Goal: Information Seeking & Learning: Learn about a topic

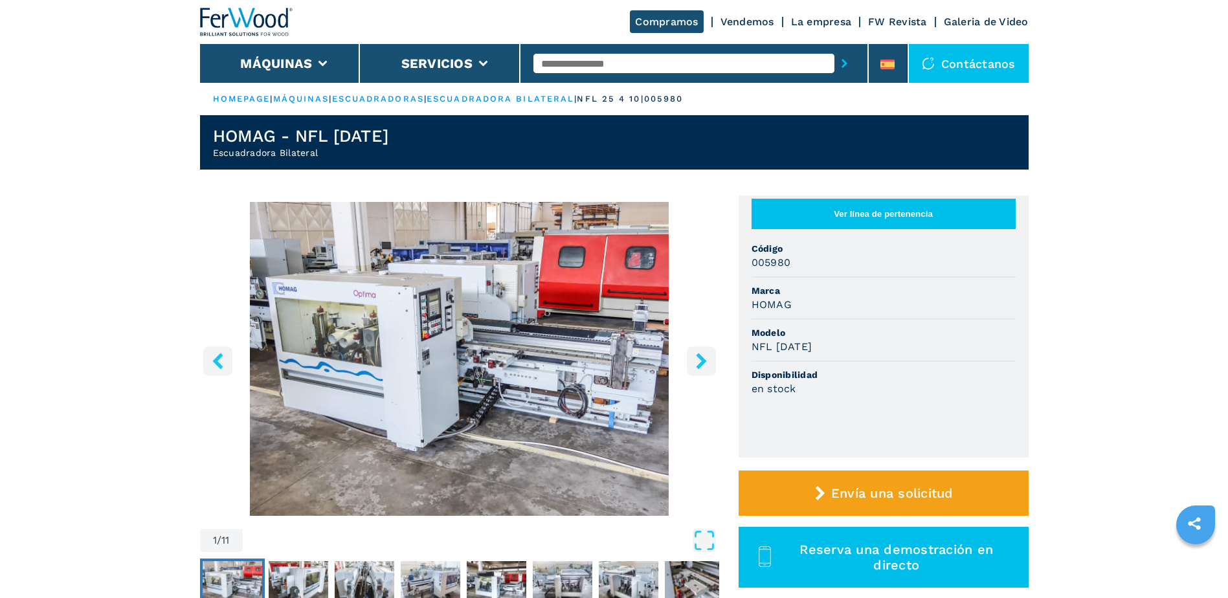
click at [701, 362] on icon "right-button" at bounding box center [702, 361] width 16 height 16
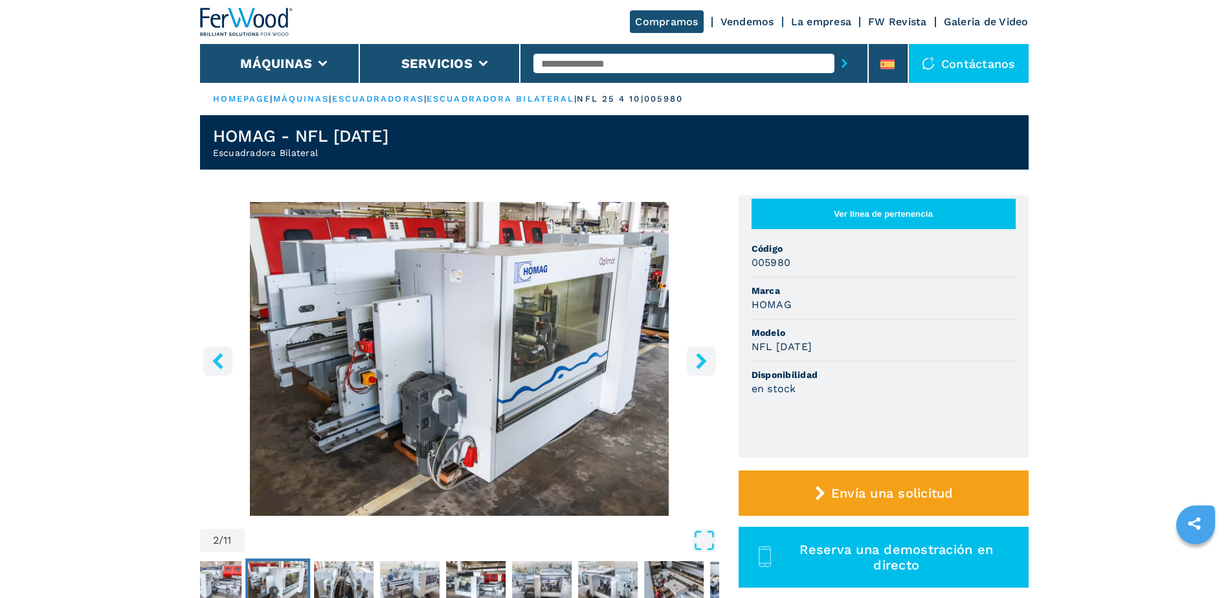
click at [701, 362] on icon "right-button" at bounding box center [702, 361] width 16 height 16
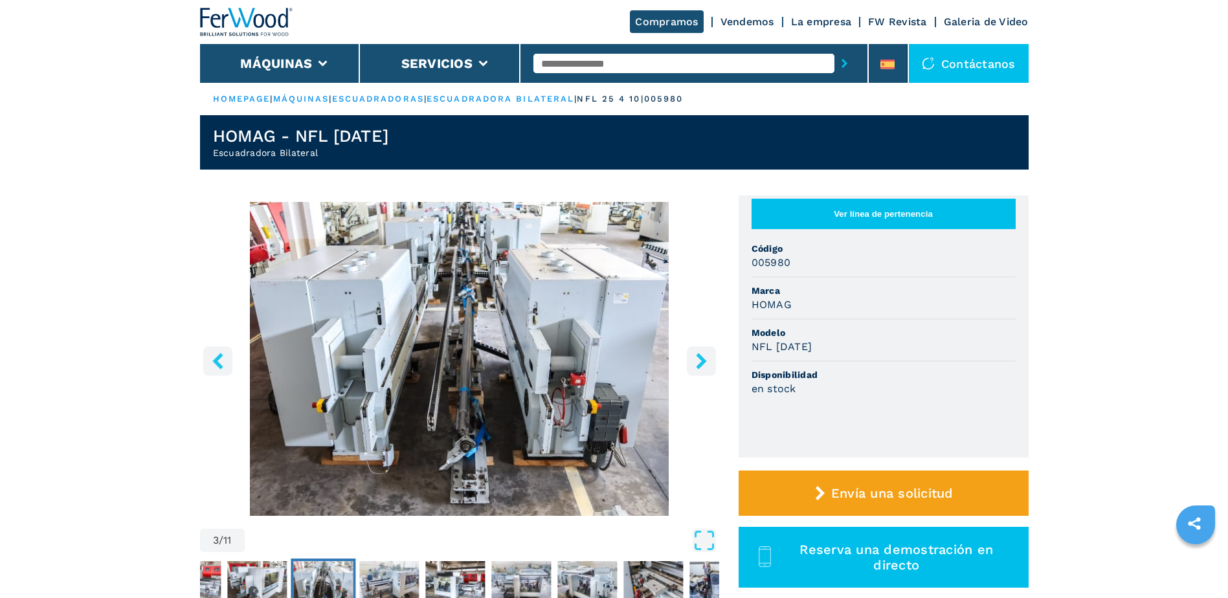
click at [701, 362] on icon "right-button" at bounding box center [702, 361] width 16 height 16
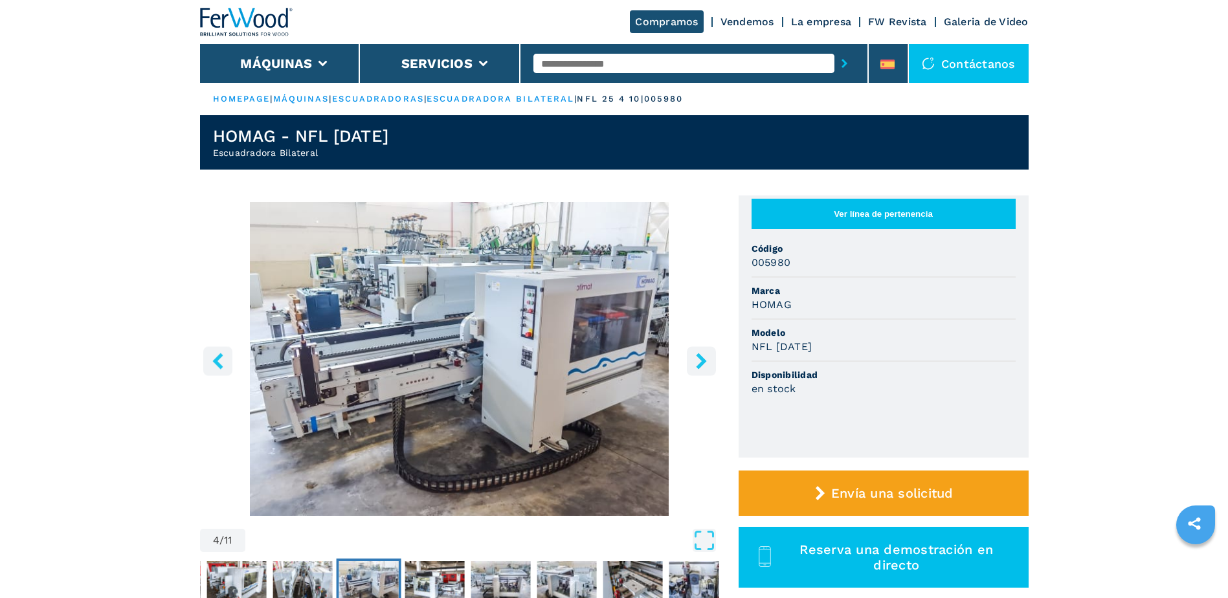
click at [701, 362] on icon "right-button" at bounding box center [702, 361] width 16 height 16
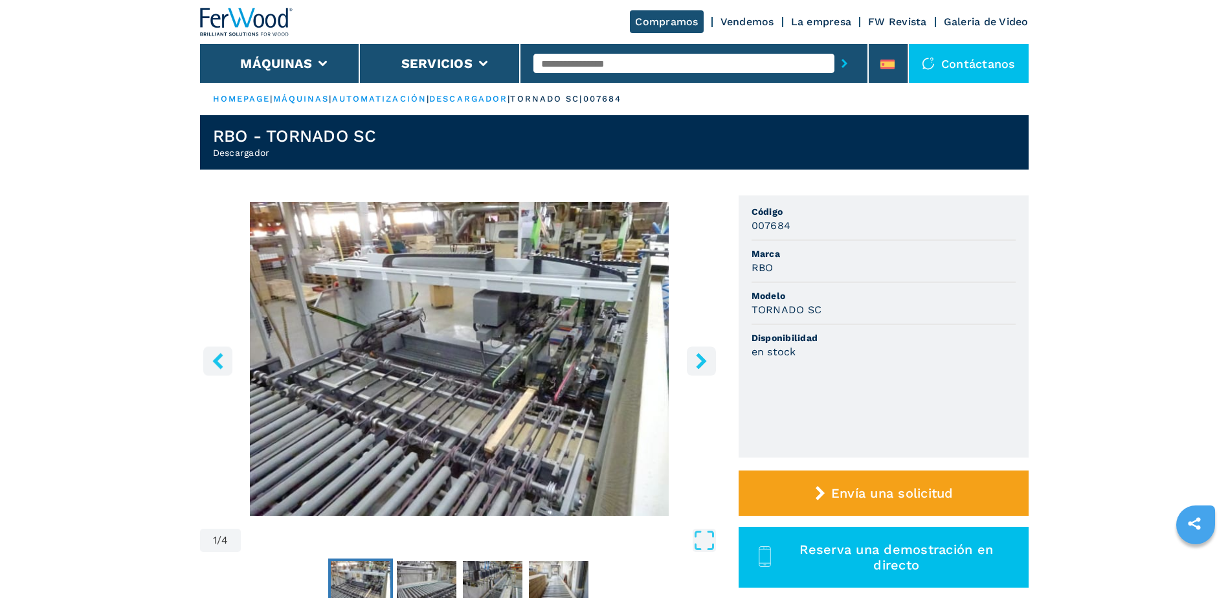
click at [706, 360] on icon "right-button" at bounding box center [702, 361] width 16 height 16
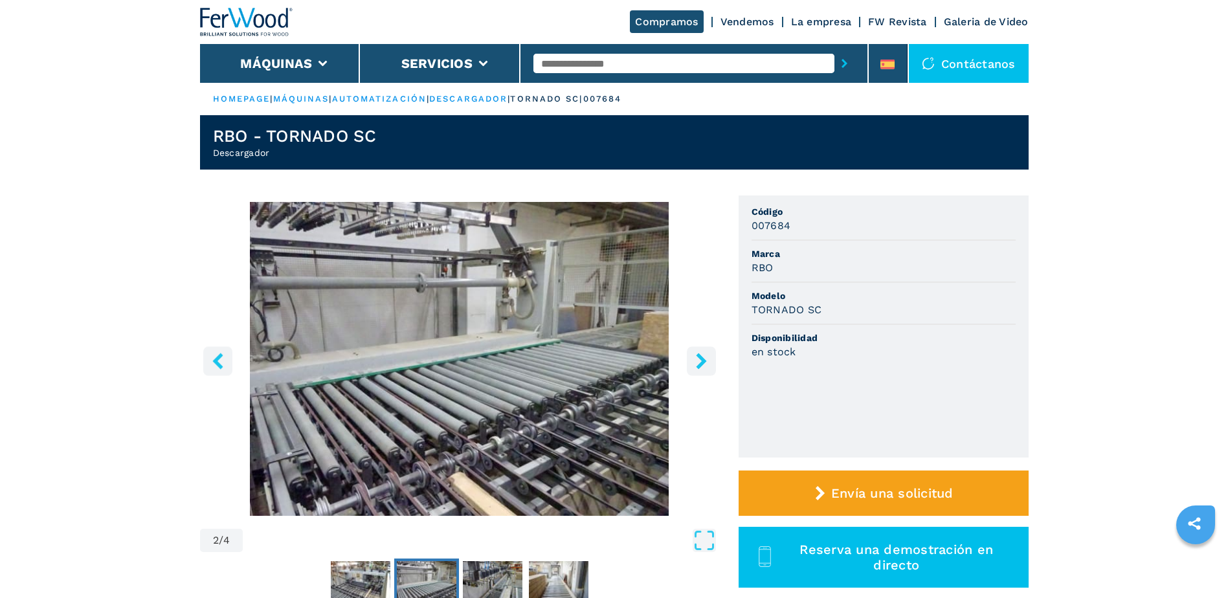
click at [706, 360] on icon "right-button" at bounding box center [702, 361] width 16 height 16
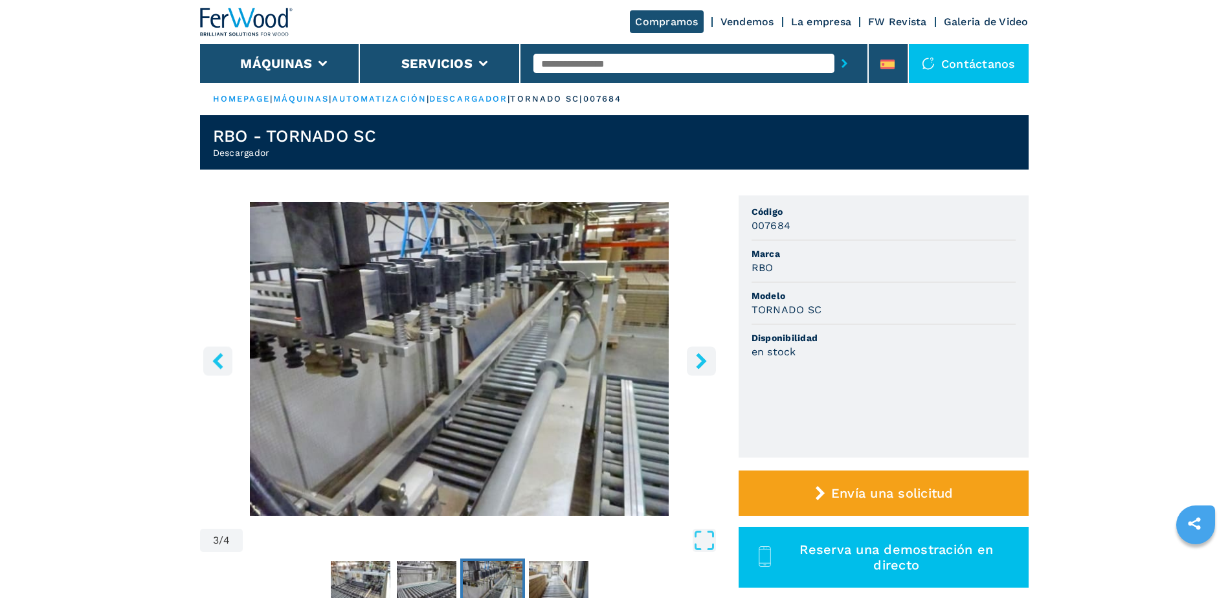
click at [706, 360] on icon "right-button" at bounding box center [702, 361] width 16 height 16
